Goal: Check status: Check status

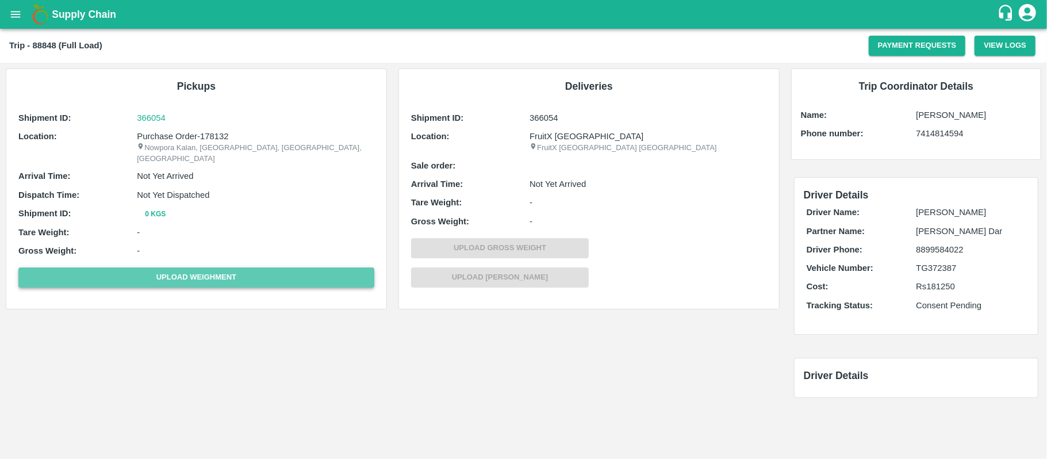
click at [269, 267] on button "Upload Weighment" at bounding box center [196, 277] width 356 height 20
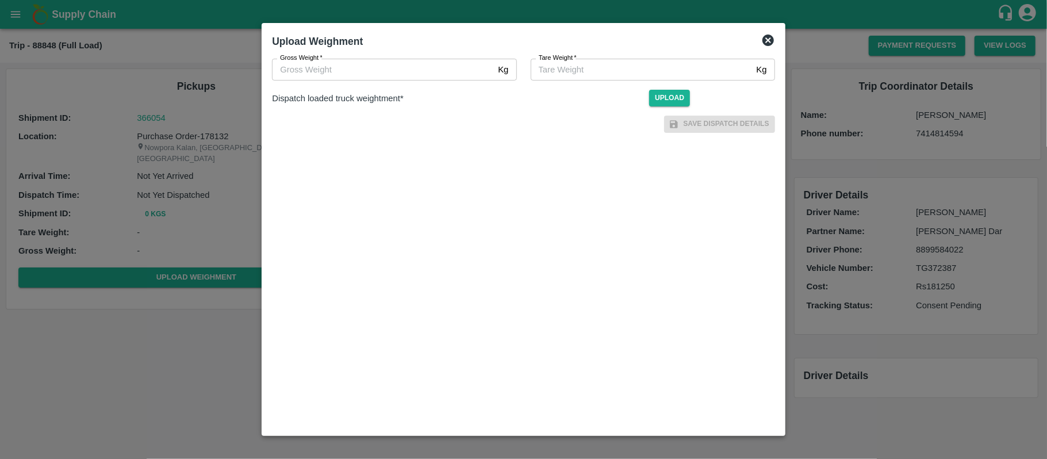
click at [771, 44] on icon at bounding box center [769, 41] width 12 height 12
